Goal: Task Accomplishment & Management: Use online tool/utility

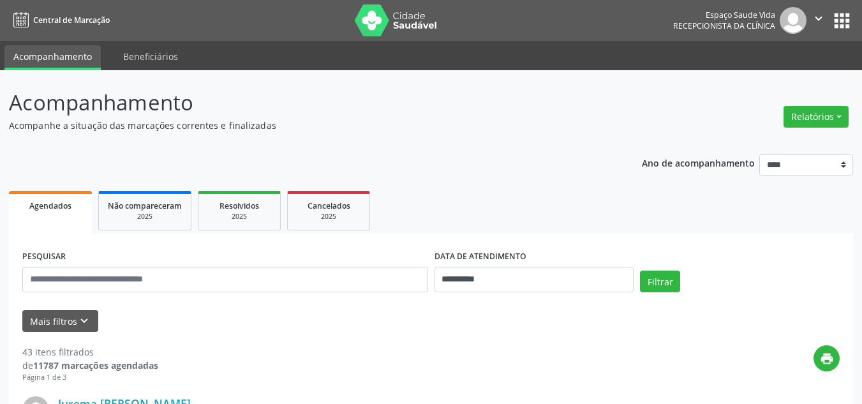
click at [807, 115] on button "Relatórios" at bounding box center [815, 117] width 65 height 22
click at [771, 142] on link "Agendamentos" at bounding box center [780, 144] width 137 height 18
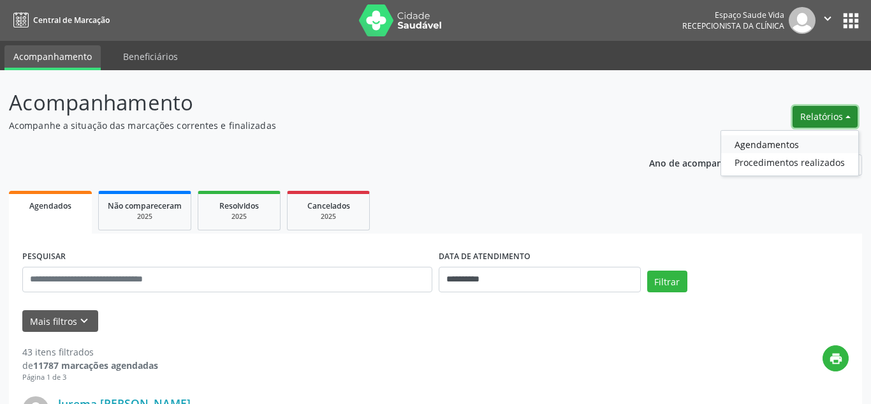
select select "*"
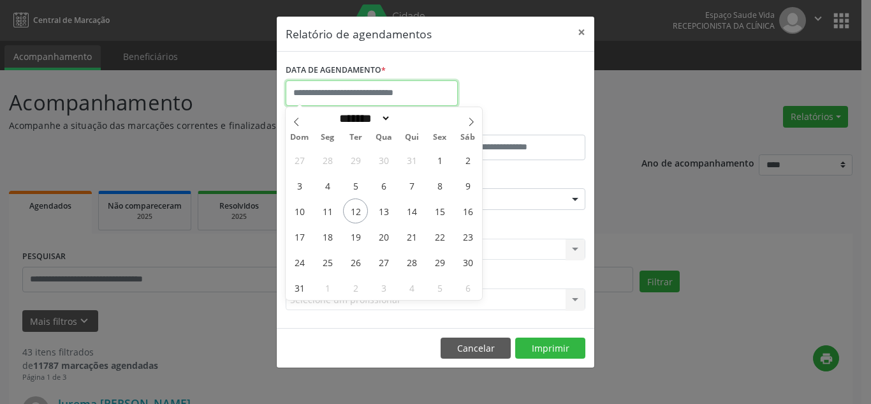
click at [431, 96] on input "text" at bounding box center [372, 93] width 172 height 26
click at [380, 211] on span "13" at bounding box center [383, 210] width 25 height 25
type input "**********"
click at [380, 211] on span "13" at bounding box center [383, 210] width 25 height 25
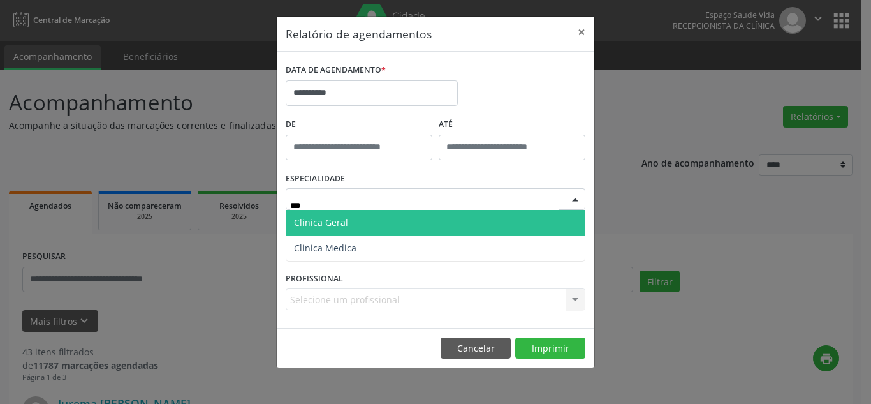
type input "****"
click at [370, 229] on span "Clinica Geral" at bounding box center [435, 223] width 299 height 26
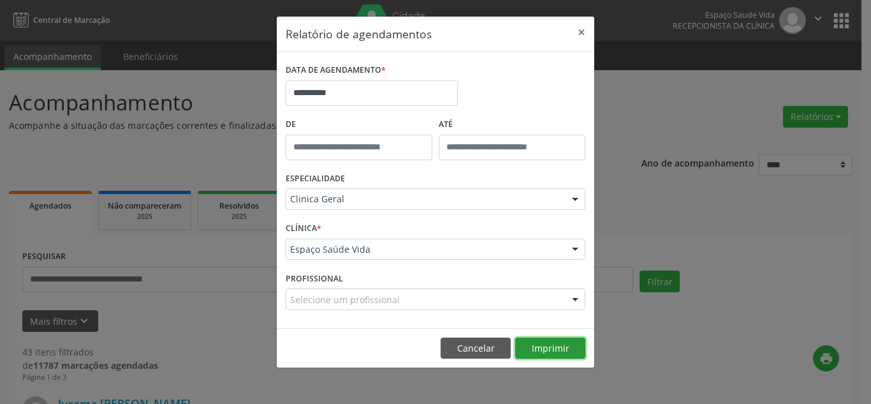
click at [563, 352] on button "Imprimir" at bounding box center [550, 348] width 70 height 22
click at [577, 203] on div at bounding box center [575, 200] width 19 height 22
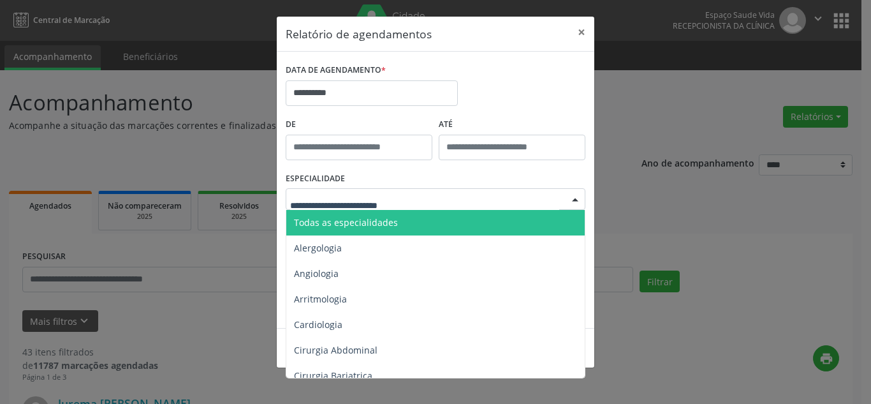
click at [355, 216] on span "Todas as especialidades" at bounding box center [346, 222] width 104 height 12
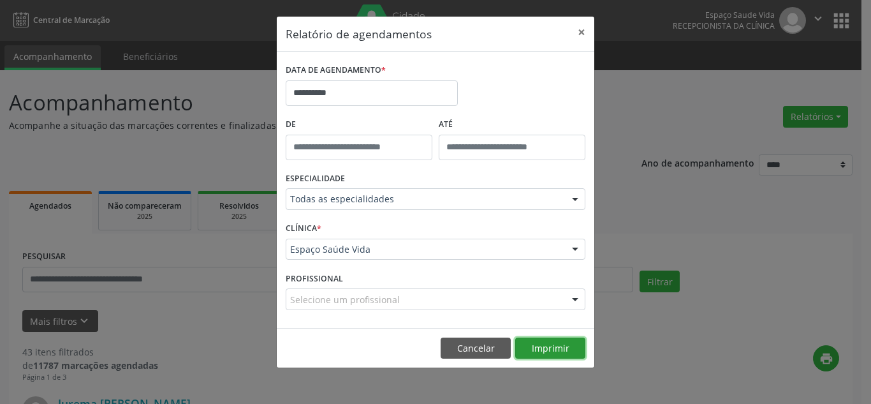
click at [572, 348] on button "Imprimir" at bounding box center [550, 348] width 70 height 22
click at [556, 347] on button "Imprimir" at bounding box center [550, 348] width 70 height 22
click at [582, 35] on button "×" at bounding box center [582, 32] width 26 height 31
